Goal: Find specific page/section: Find specific page/section

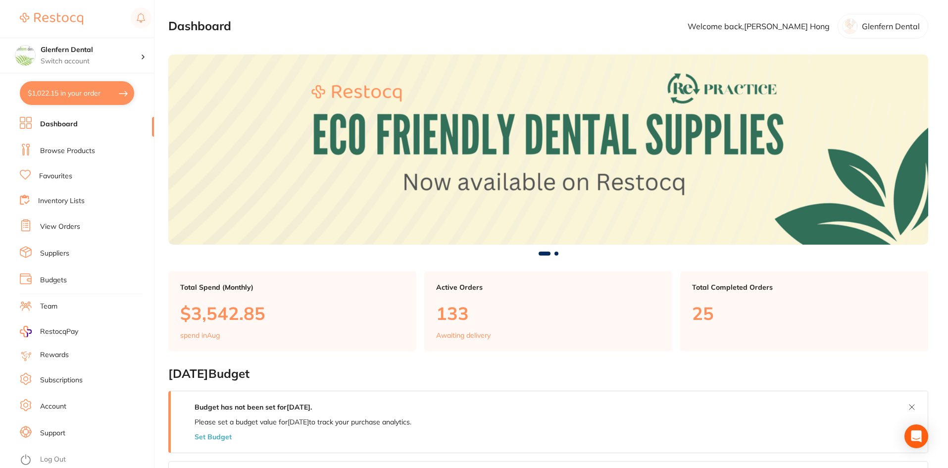
click at [77, 150] on link "Browse Products" at bounding box center [67, 151] width 55 height 10
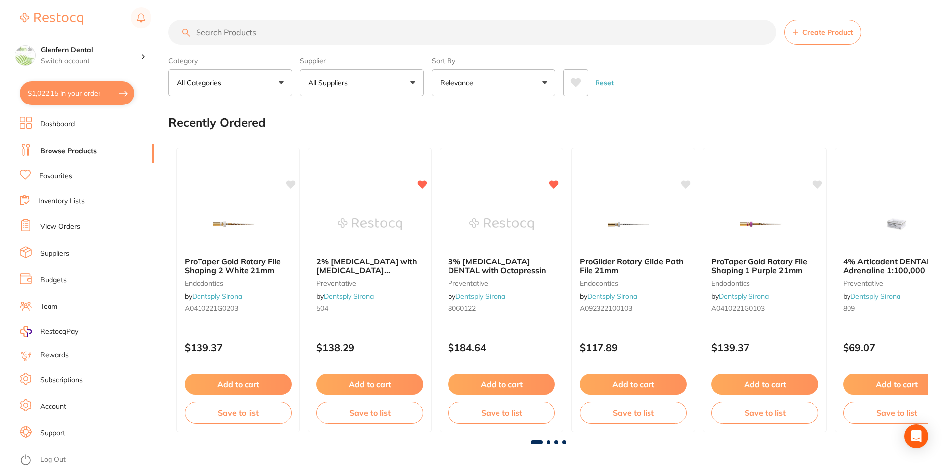
click at [220, 33] on input "search" at bounding box center [472, 32] width 608 height 25
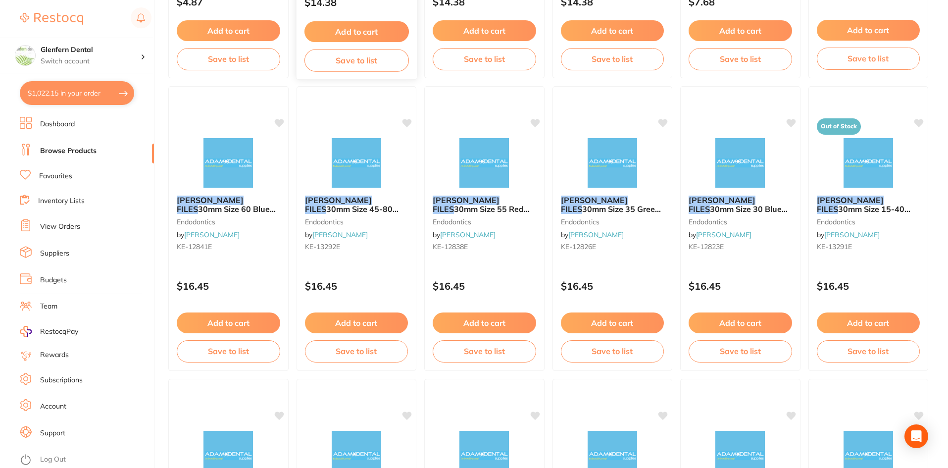
scroll to position [347, 0]
click at [851, 197] on em "[PERSON_NAME]" at bounding box center [849, 199] width 67 height 10
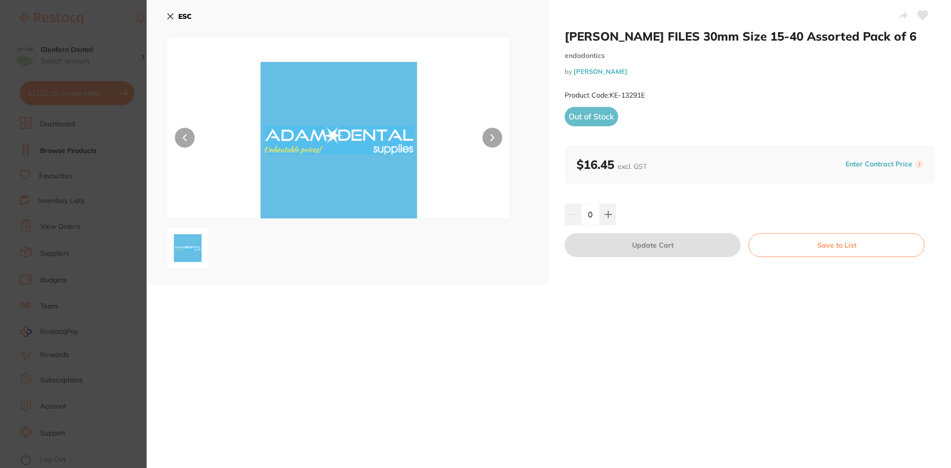
click at [490, 140] on icon at bounding box center [492, 137] width 4 height 7
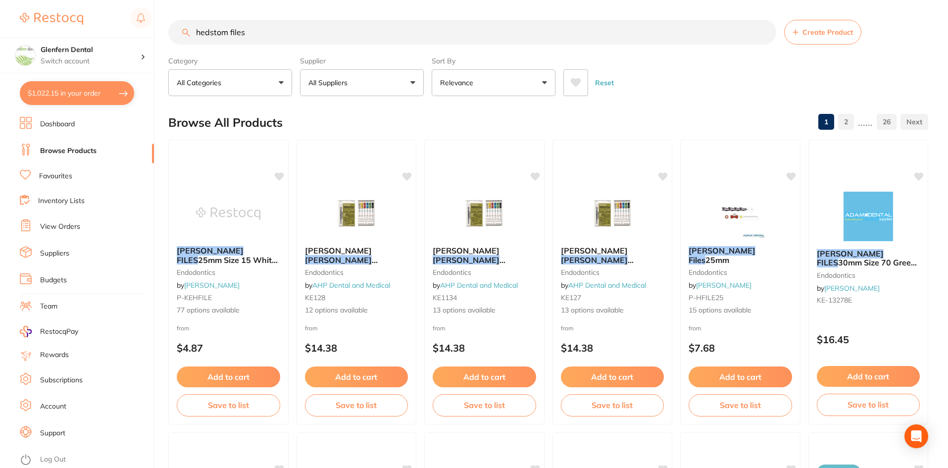
scroll to position [0, 0]
drag, startPoint x: 253, startPoint y: 35, endPoint x: 173, endPoint y: 40, distance: 79.9
click at [173, 40] on input "hedstom files" at bounding box center [472, 32] width 608 height 25
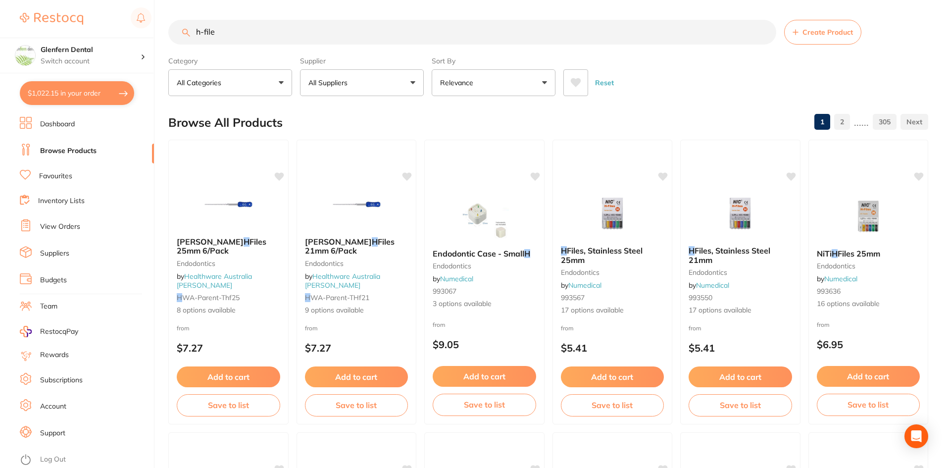
type input "h-files"
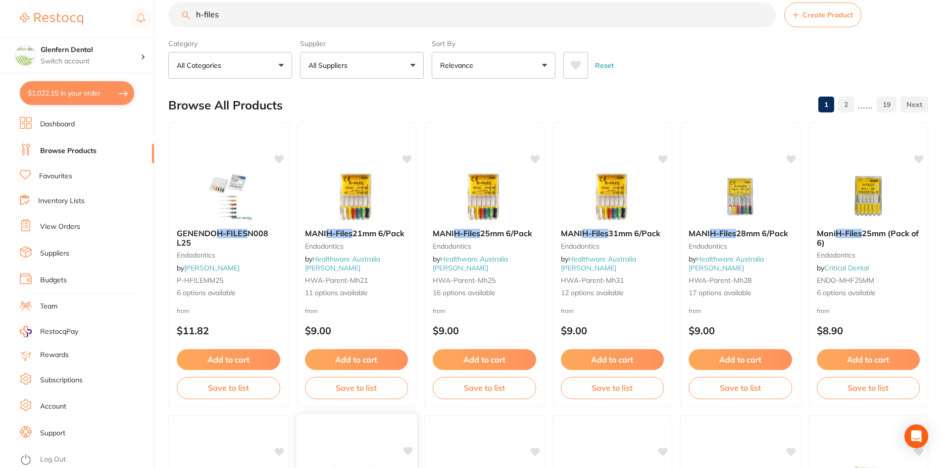
scroll to position [0, 0]
